Goal: Information Seeking & Learning: Find specific fact

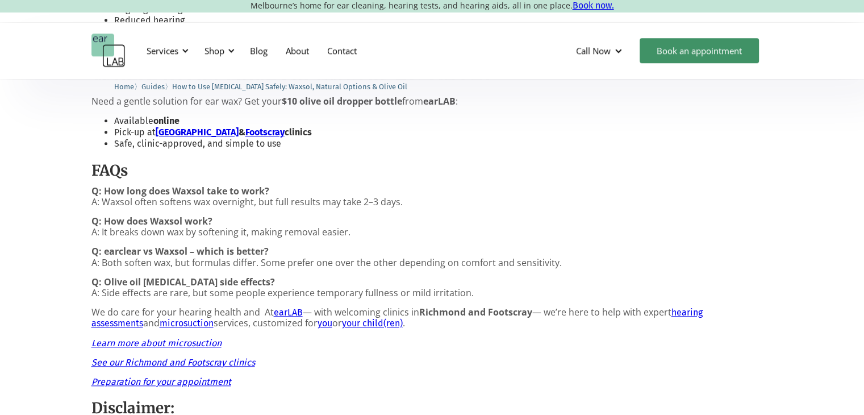
scroll to position [1022, 0]
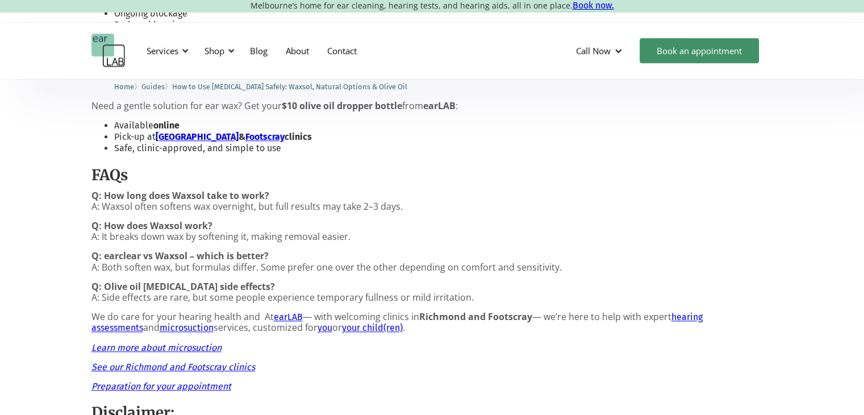
click at [108, 192] on strong "Q: How long does Waxsol take to work?" at bounding box center [180, 195] width 178 height 12
click at [101, 203] on p "Q: How long does Waxsol take to work? A: Waxsol often softens wax overnight, bu…" at bounding box center [431, 201] width 681 height 22
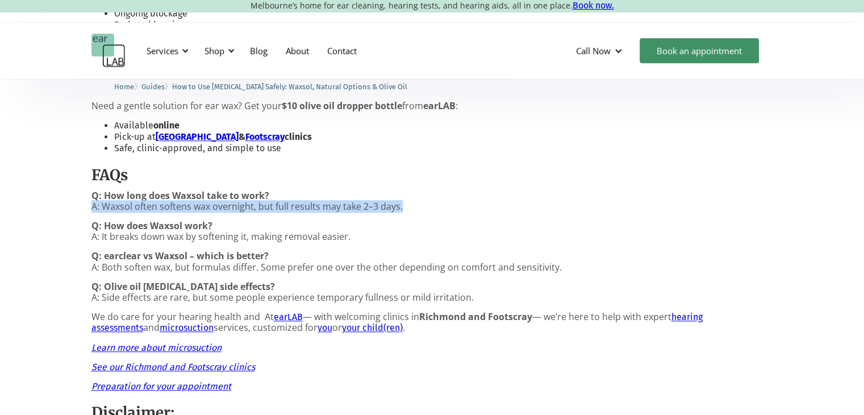
click at [101, 203] on p "Q: How long does Waxsol take to work? A: Waxsol often softens wax overnight, bu…" at bounding box center [431, 201] width 681 height 22
drag, startPoint x: 101, startPoint y: 203, endPoint x: 183, endPoint y: 211, distance: 82.2
click at [183, 211] on p "Q: How long does Waxsol take to work? A: Waxsol often softens wax overnight, bu…" at bounding box center [431, 201] width 681 height 22
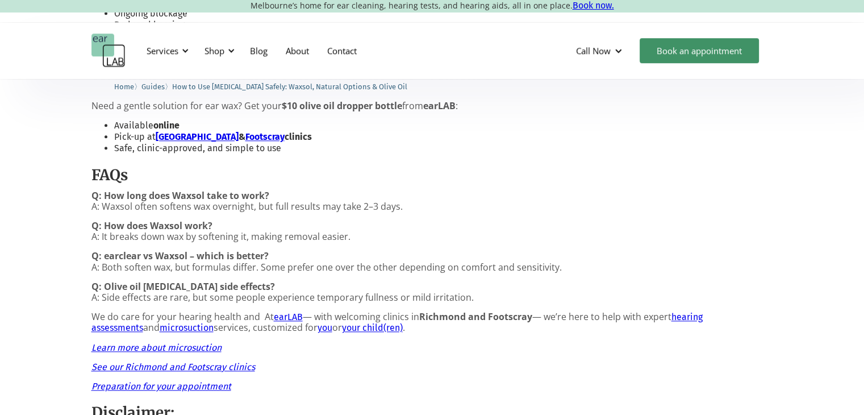
click at [153, 235] on p "Q: How does Waxsol work? A: It breaks down wax by softening it, making removal …" at bounding box center [431, 231] width 681 height 22
